Goal: Navigation & Orientation: Find specific page/section

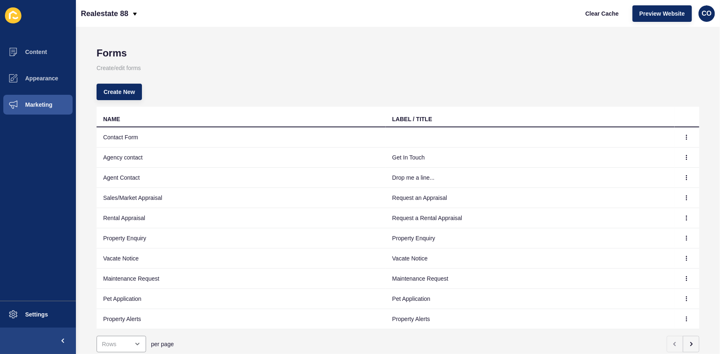
scroll to position [30, 0]
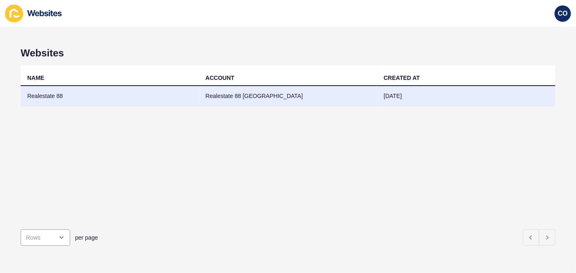
click at [65, 96] on td "Realestate 88" at bounding box center [110, 96] width 178 height 20
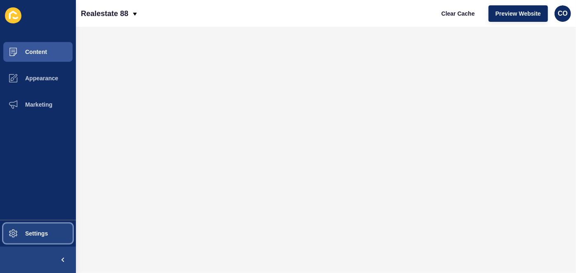
click at [44, 228] on button "Settings" at bounding box center [38, 234] width 76 height 26
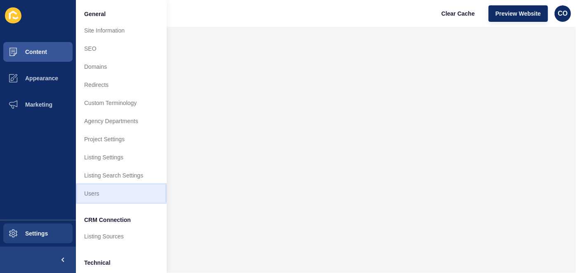
click at [93, 195] on link "Users" at bounding box center [121, 194] width 91 height 18
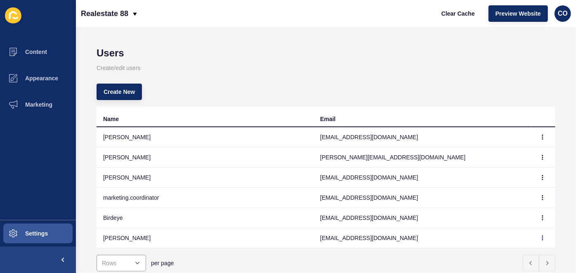
scroll to position [30, 0]
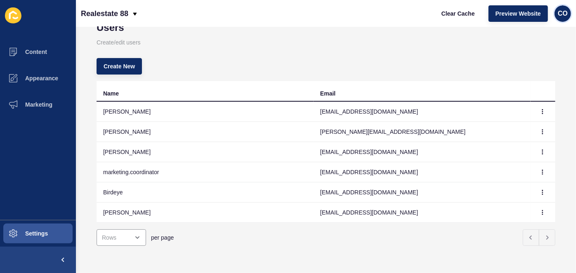
click at [565, 16] on span "CO" at bounding box center [562, 13] width 10 height 8
click at [383, 6] on div "Realestate 88 Clear Cache Preview Website CO" at bounding box center [326, 13] width 500 height 27
click at [10, 16] on icon at bounding box center [13, 15] width 8 height 8
click at [37, 52] on span "Content" at bounding box center [23, 52] width 48 height 7
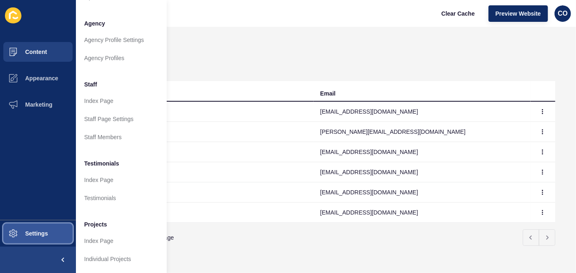
click at [52, 240] on button "Settings" at bounding box center [38, 234] width 76 height 26
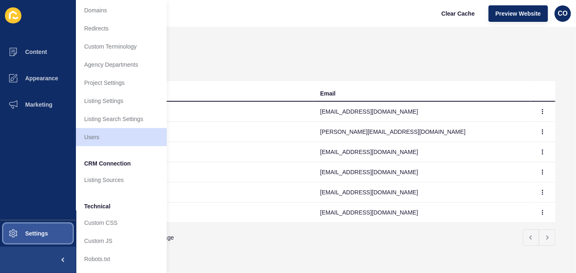
scroll to position [0, 0]
